Goal: Task Accomplishment & Management: Use online tool/utility

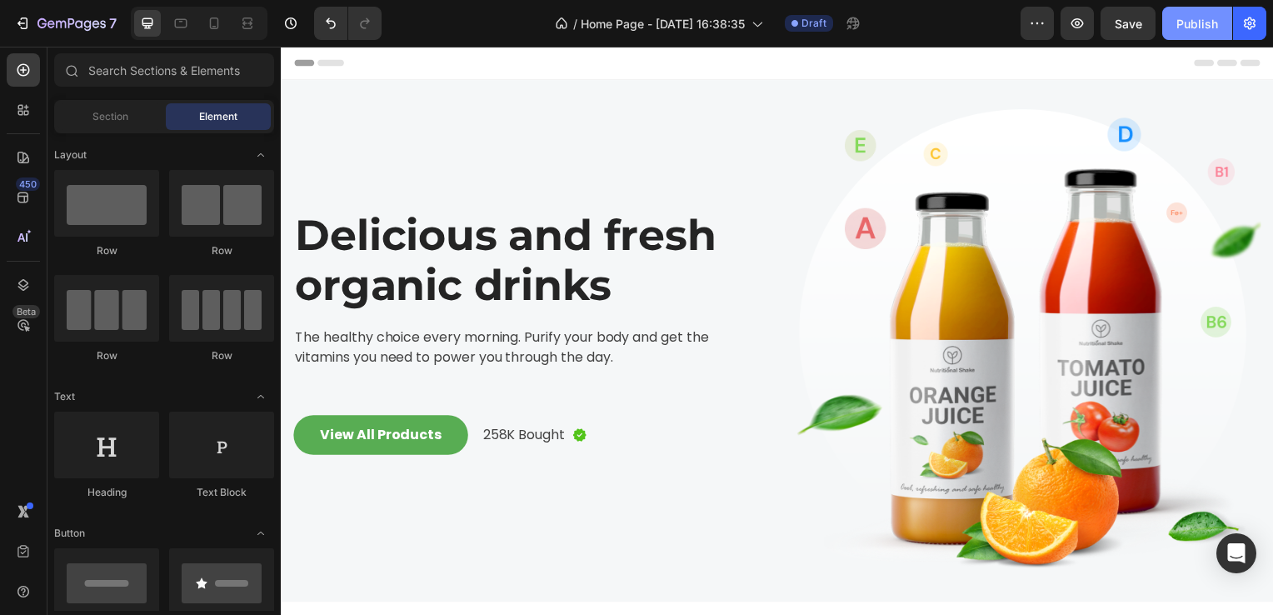
click at [1187, 18] on div "Publish" at bounding box center [1197, 23] width 42 height 17
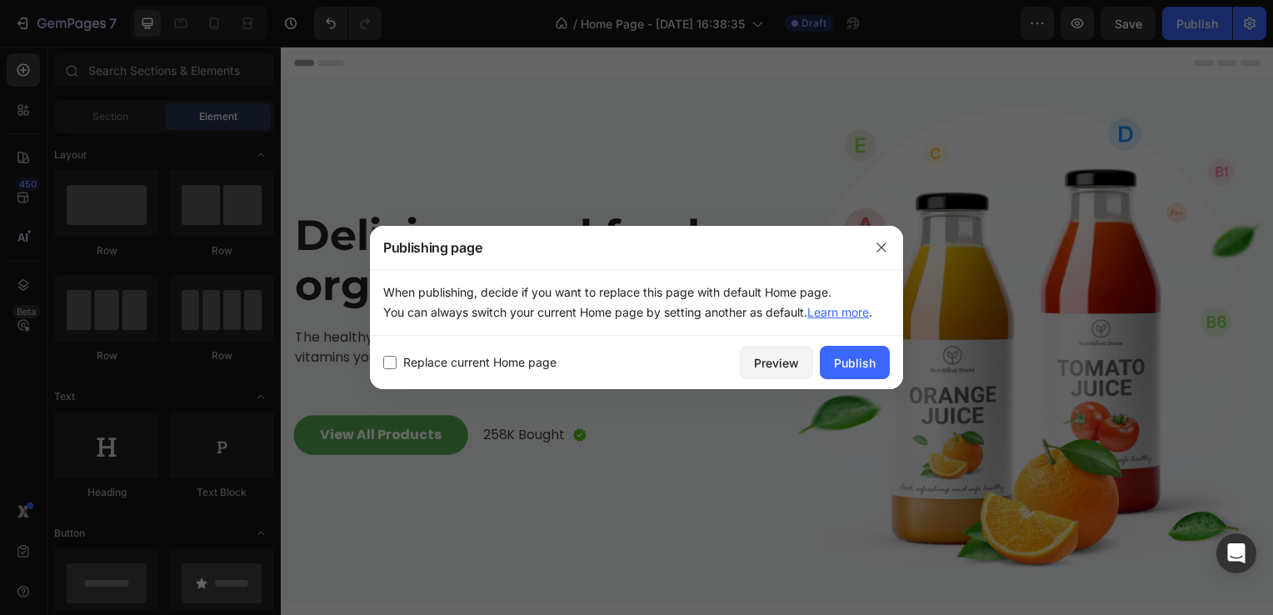
click at [390, 365] on input "checkbox" at bounding box center [389, 362] width 13 height 13
checkbox input "true"
click at [838, 361] on div "Publish" at bounding box center [855, 362] width 42 height 17
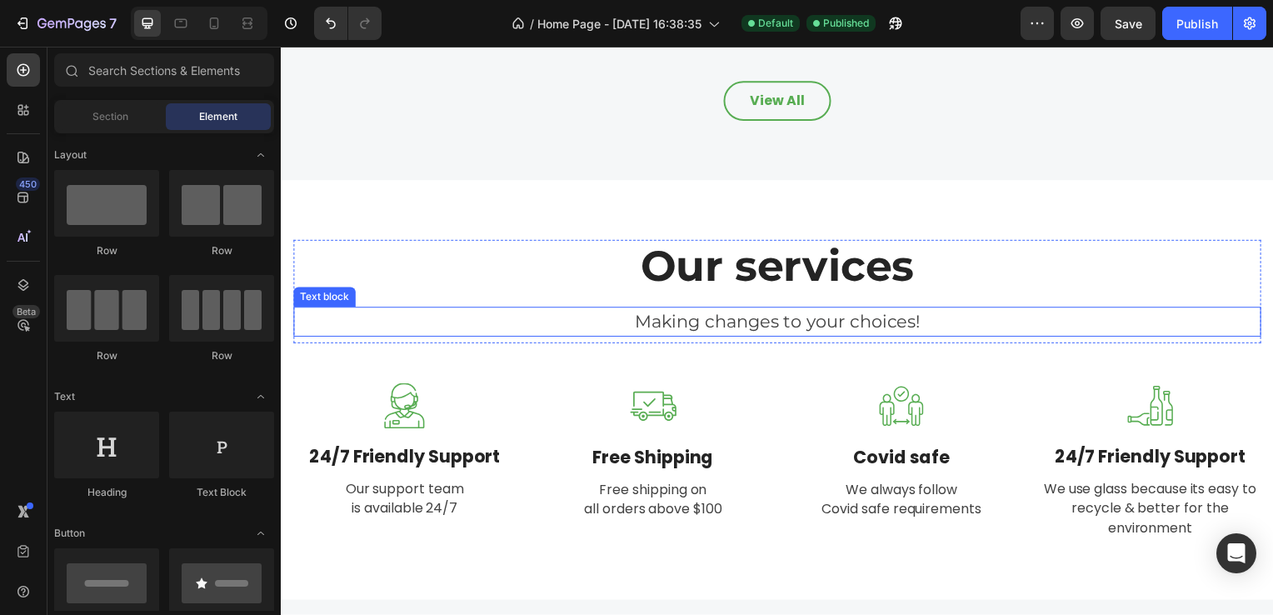
scroll to position [1862, 0]
